Goal: Information Seeking & Learning: Learn about a topic

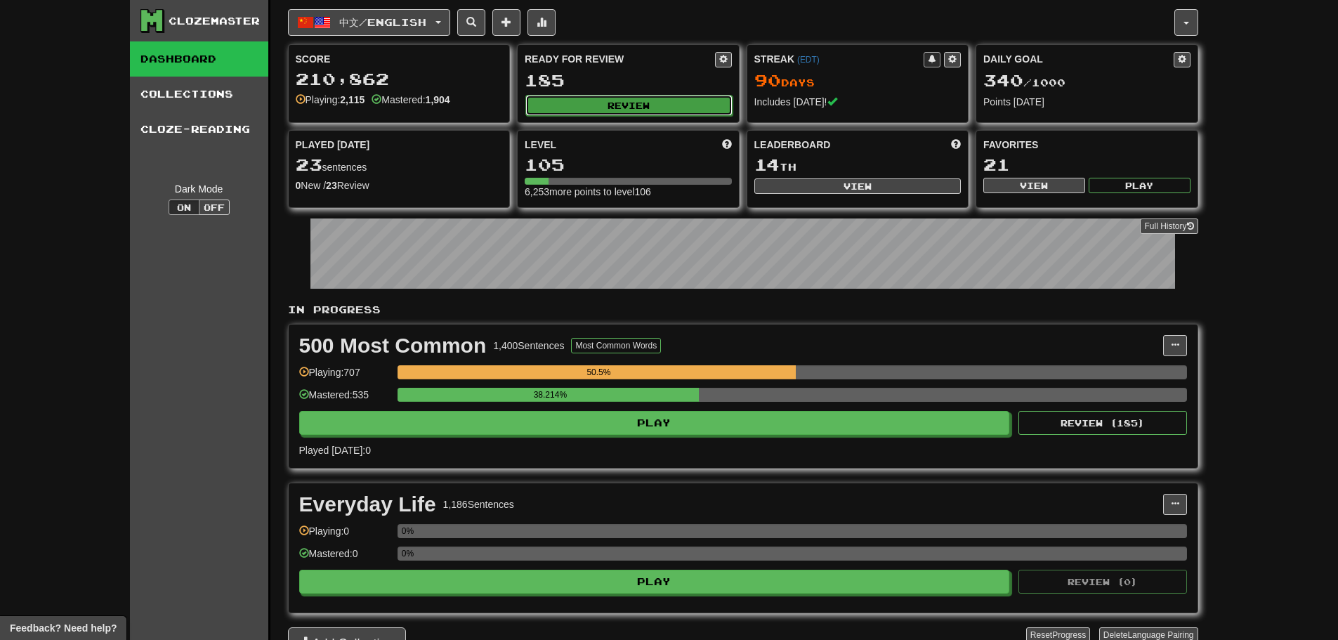
click at [676, 107] on button "Review" at bounding box center [628, 105] width 207 height 21
select select "**"
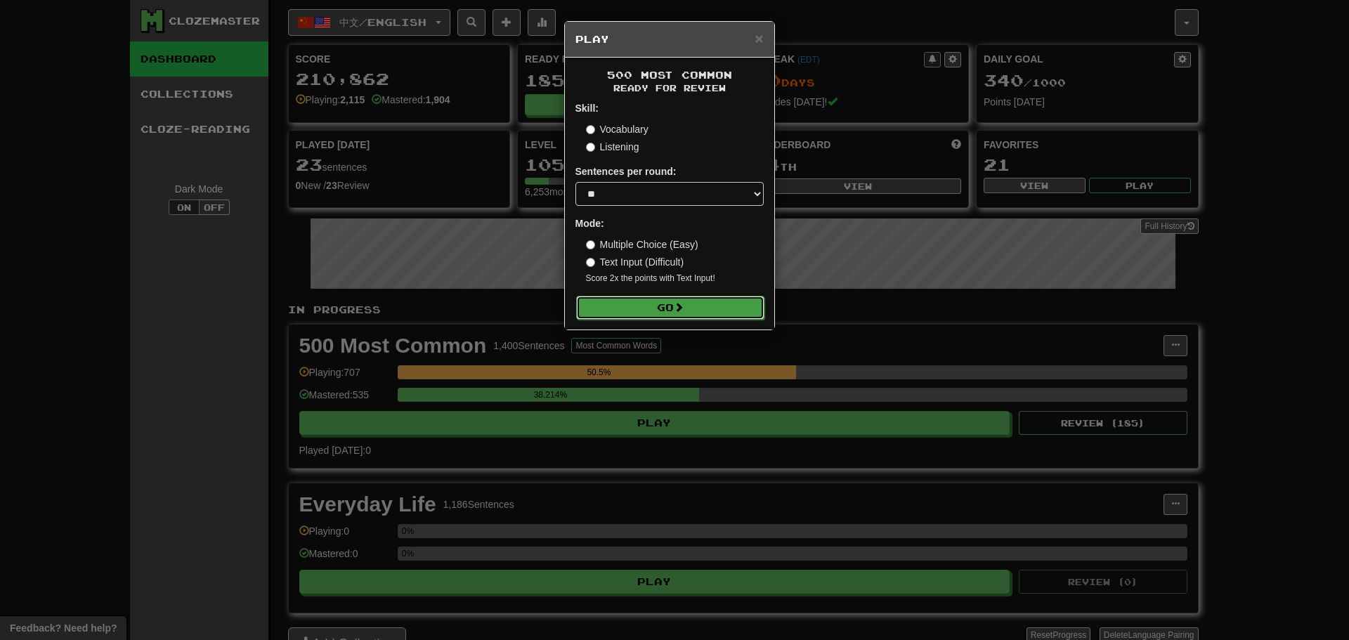
click at [658, 313] on button "Go" at bounding box center [670, 308] width 188 height 24
